Goal: Check status: Check status

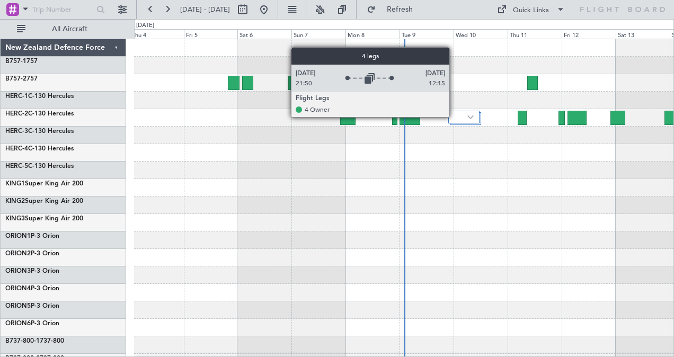
click at [455, 117] on div at bounding box center [464, 117] width 31 height 13
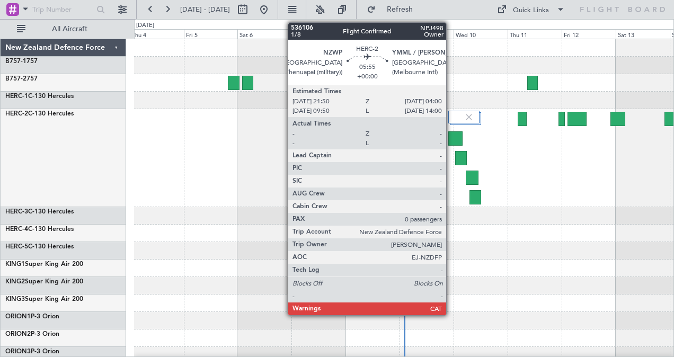
click at [452, 135] on div at bounding box center [456, 138] width 14 height 14
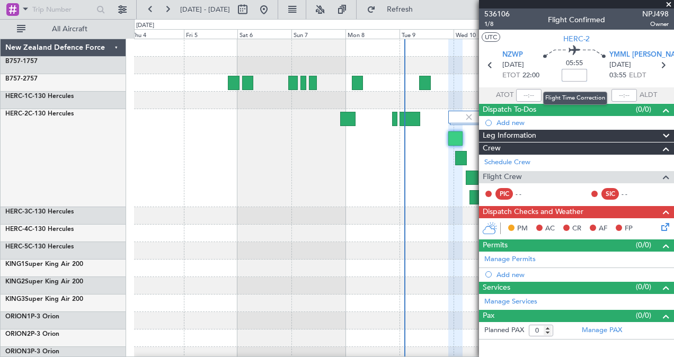
click at [572, 72] on input at bounding box center [574, 75] width 25 height 13
click at [664, 65] on icon at bounding box center [663, 65] width 14 height 14
type input "-00:50"
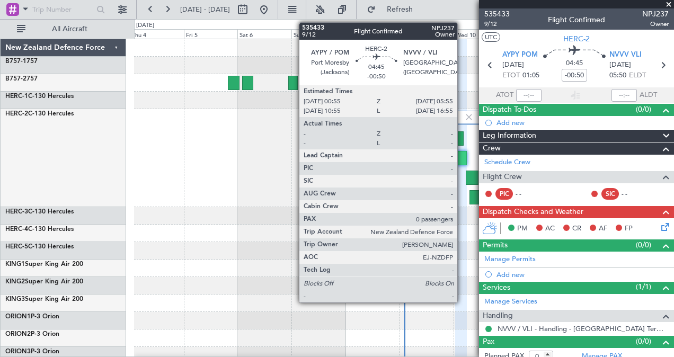
click at [463, 159] on div at bounding box center [461, 158] width 12 height 14
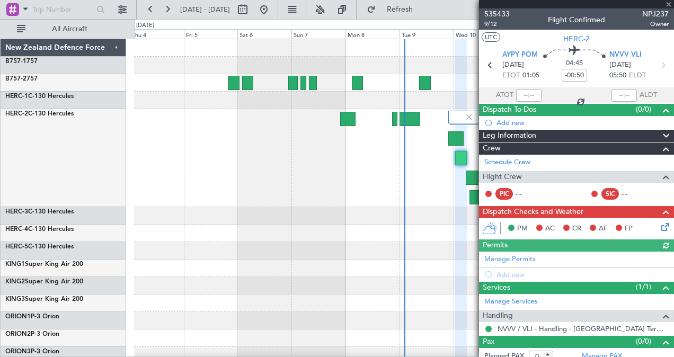
click at [480, 179] on div "Flight Crew" at bounding box center [576, 177] width 195 height 12
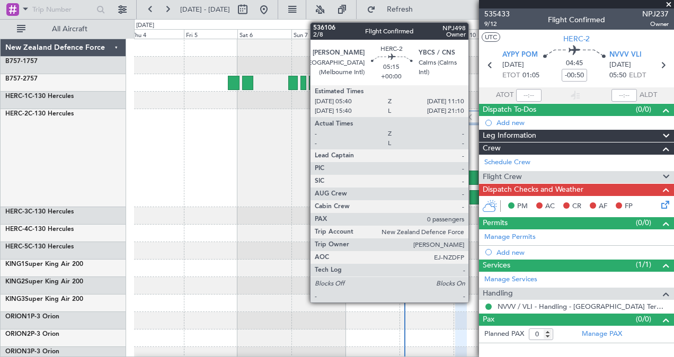
click at [473, 179] on div at bounding box center [472, 178] width 13 height 14
click at [475, 192] on div at bounding box center [476, 197] width 12 height 14
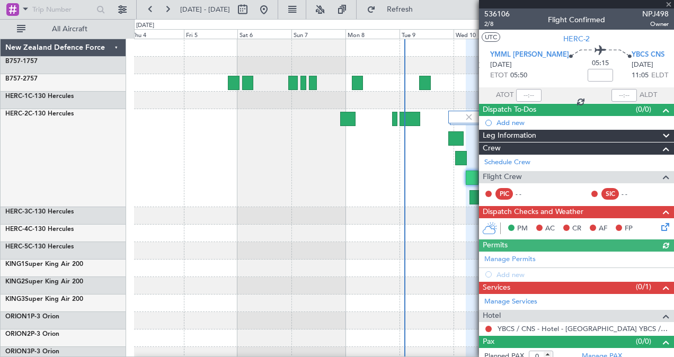
type input "-00:45"
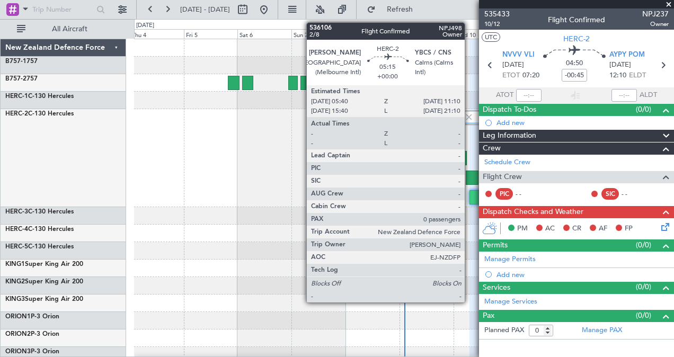
click at [471, 176] on div at bounding box center [472, 178] width 13 height 14
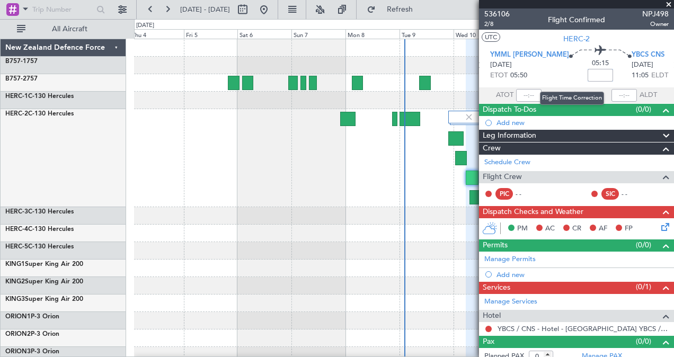
click at [588, 75] on input at bounding box center [600, 75] width 25 height 13
click at [669, 65] on icon at bounding box center [676, 65] width 14 height 14
type input "-00:45"
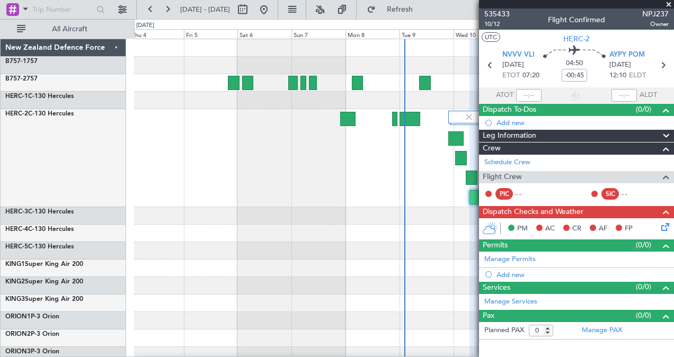
click at [670, 2] on span at bounding box center [669, 5] width 11 height 10
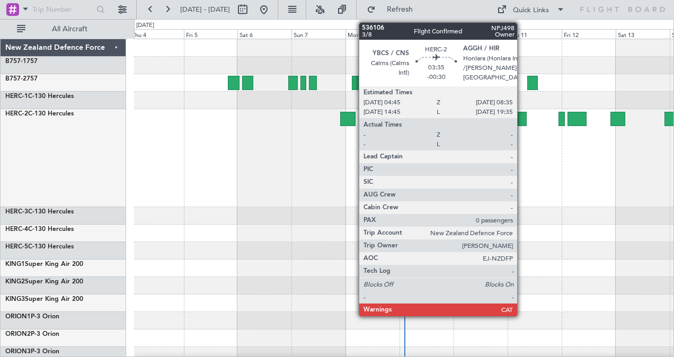
click at [523, 117] on div at bounding box center [522, 119] width 9 height 14
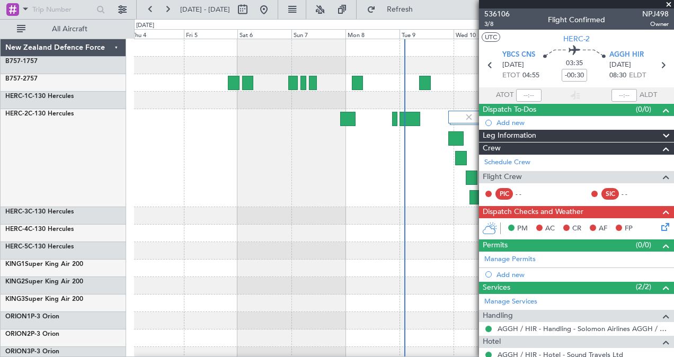
click at [433, 173] on div at bounding box center [404, 158] width 540 height 98
click at [669, 4] on span at bounding box center [669, 5] width 11 height 10
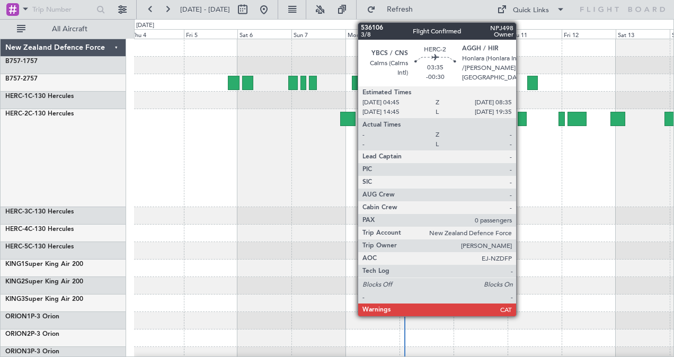
click at [522, 122] on div at bounding box center [522, 119] width 9 height 14
click at [522, 122] on fb-app "[DATE] - [DATE] Refresh Quick Links All Aircraft New Zealand Defence Force B757…" at bounding box center [337, 182] width 674 height 349
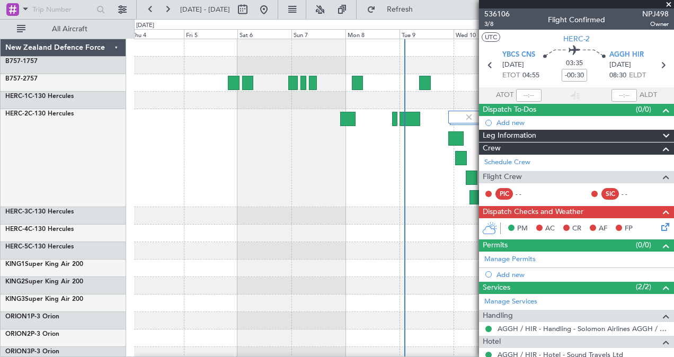
click at [670, 2] on span at bounding box center [669, 5] width 11 height 10
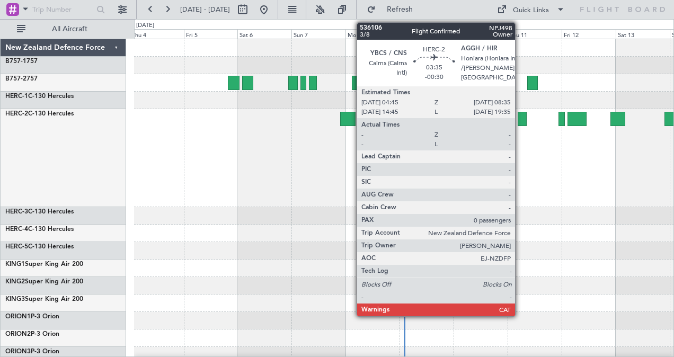
click at [521, 115] on div at bounding box center [522, 119] width 9 height 14
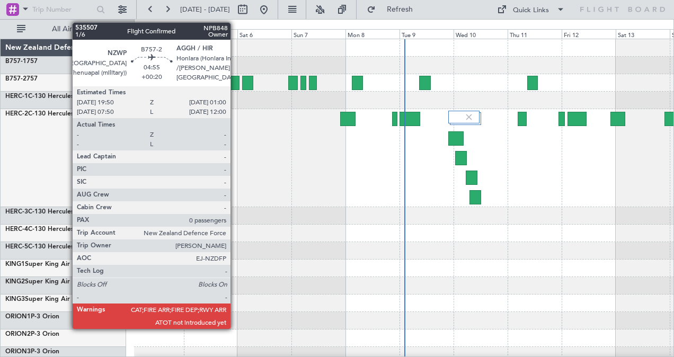
click at [236, 82] on div at bounding box center [234, 83] width 12 height 14
